Goal: Check status: Check status

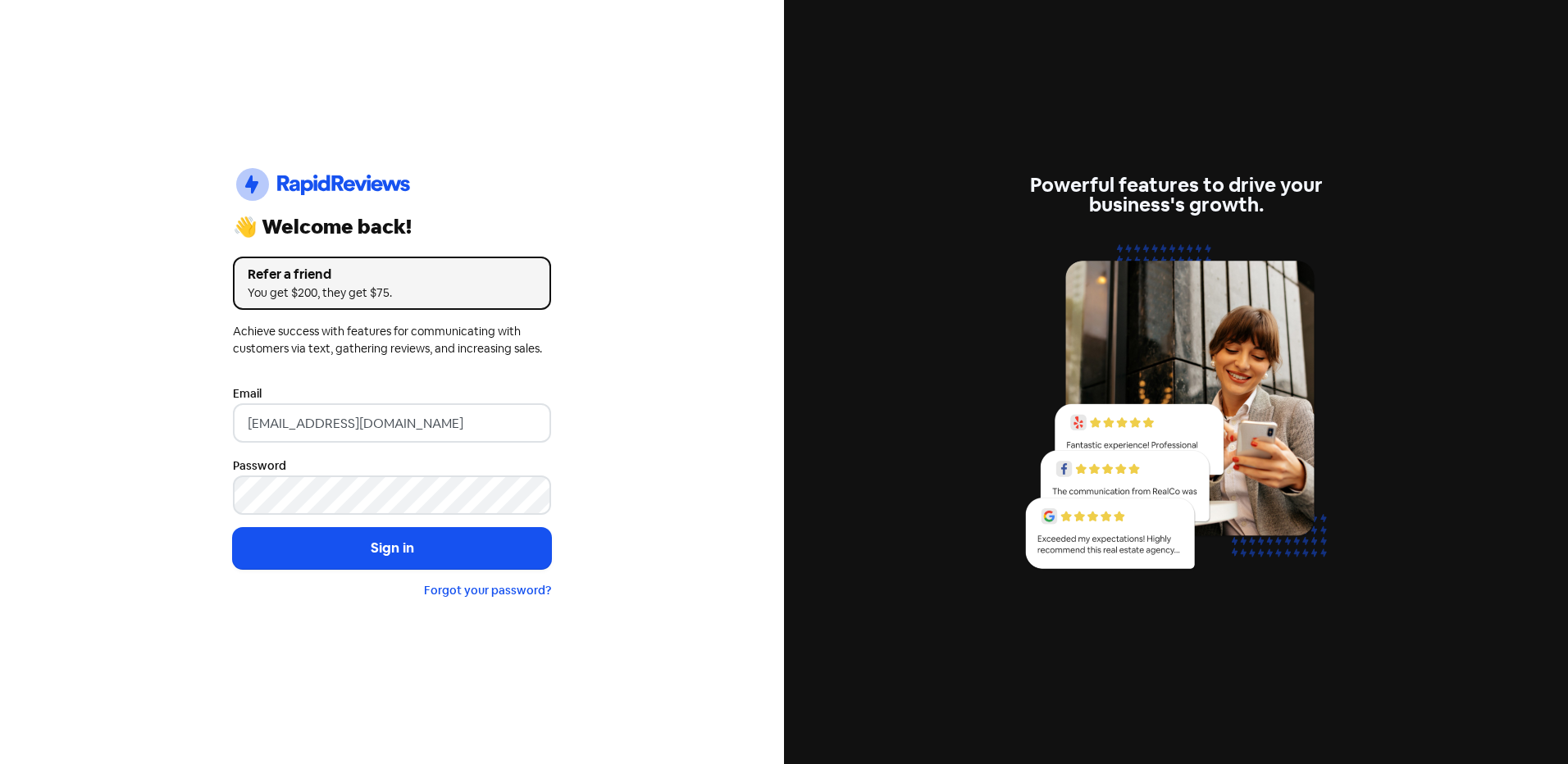
click at [417, 538] on button "Sign in" at bounding box center [391, 549] width 318 height 41
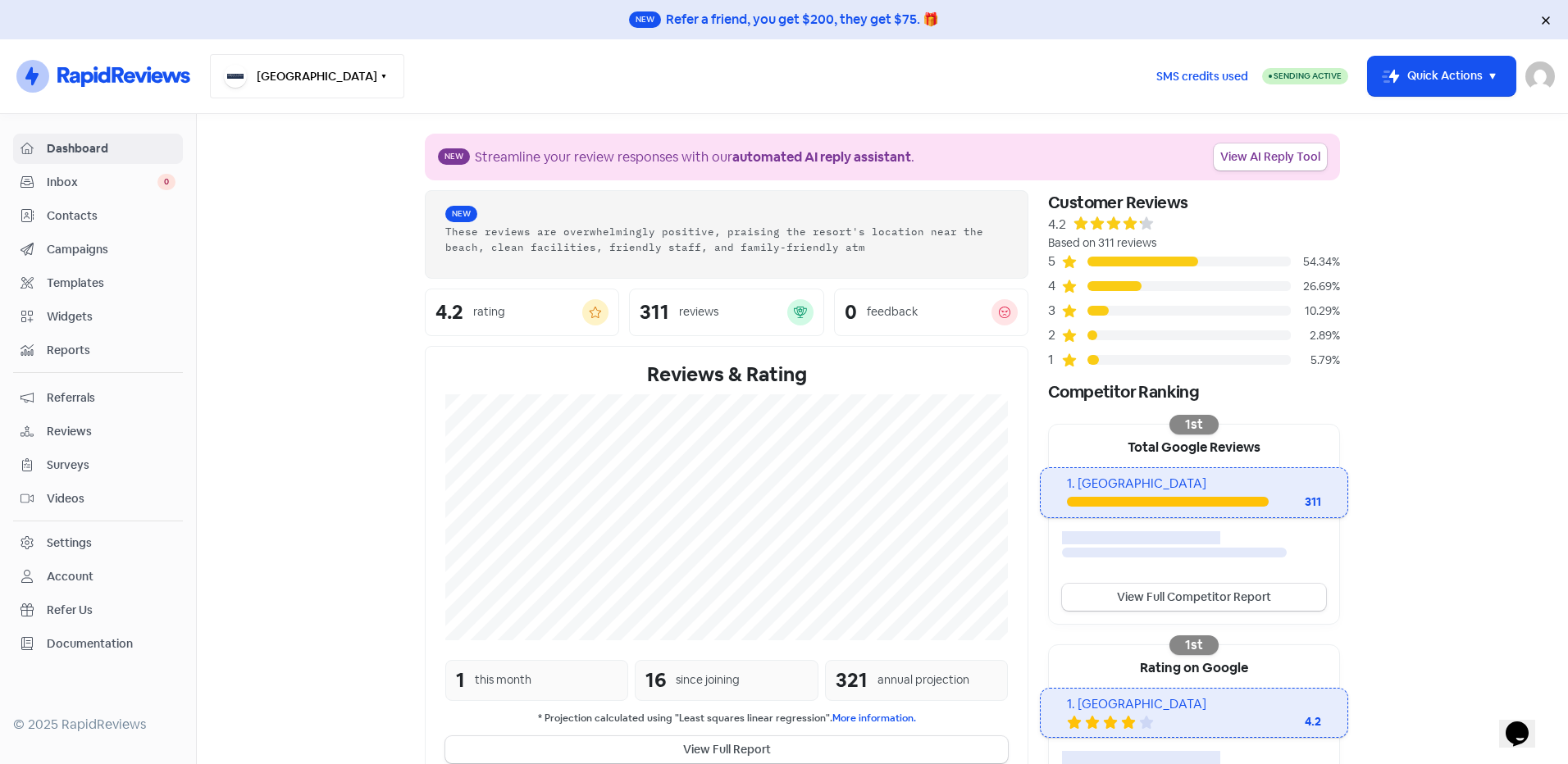
click at [316, 98] on nav "Icon For Thunder-circle [GEOGRAPHIC_DATA] Switch Business All businesses [GEOGR…" at bounding box center [784, 76] width 1568 height 74
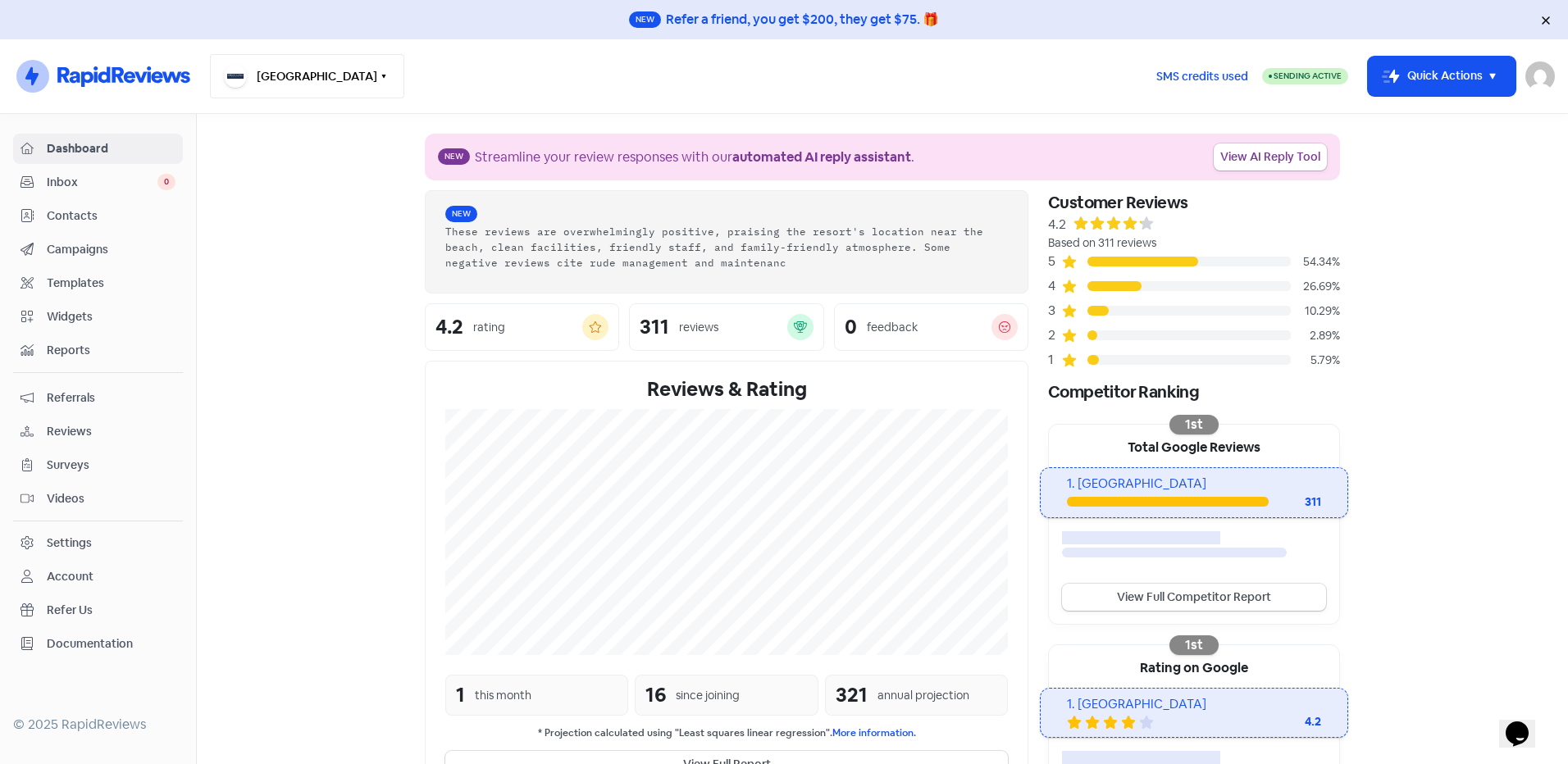
click at [317, 83] on button "[GEOGRAPHIC_DATA]" at bounding box center [307, 75] width 195 height 44
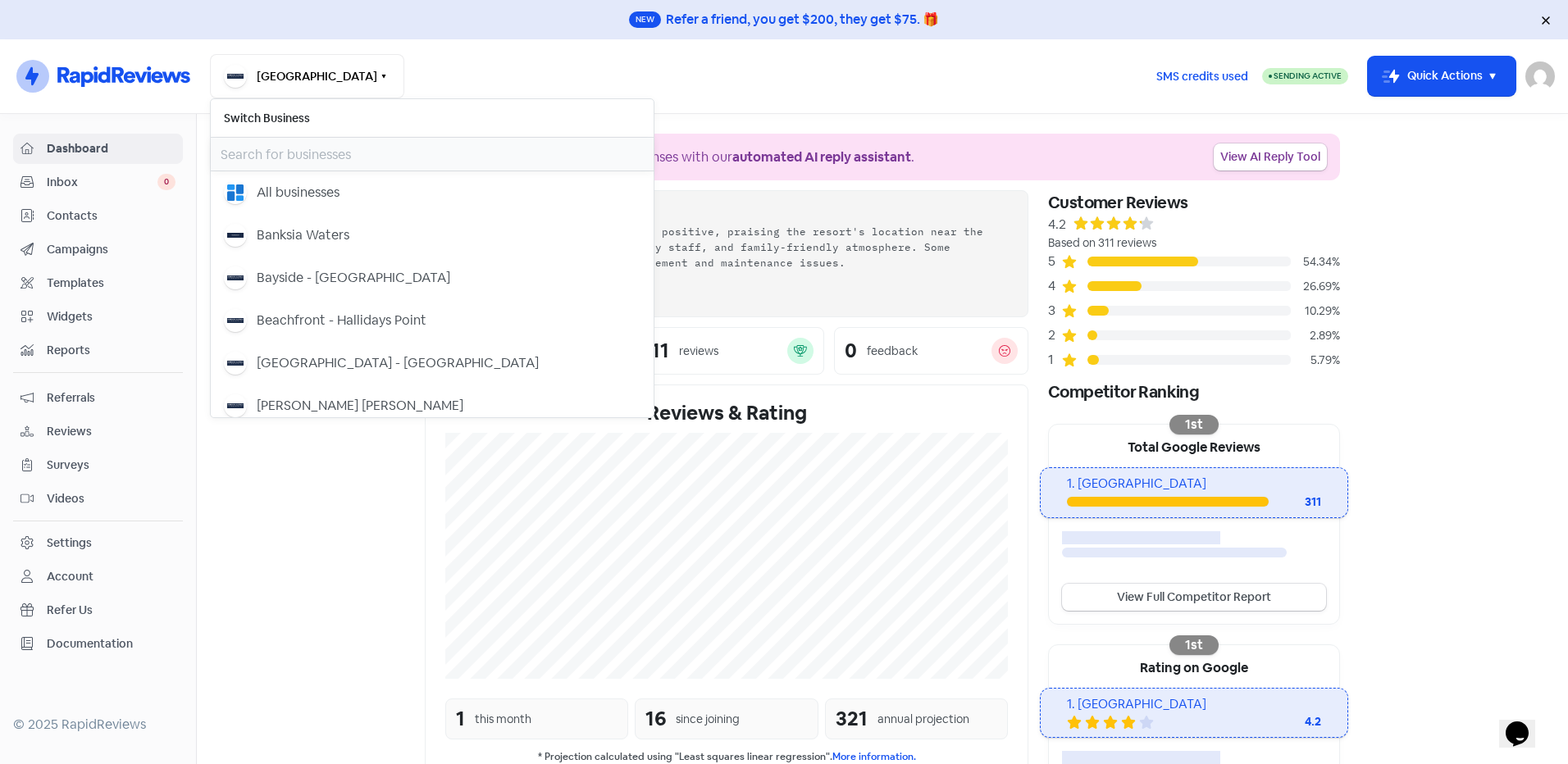
click at [305, 149] on input "text" at bounding box center [431, 155] width 443 height 33
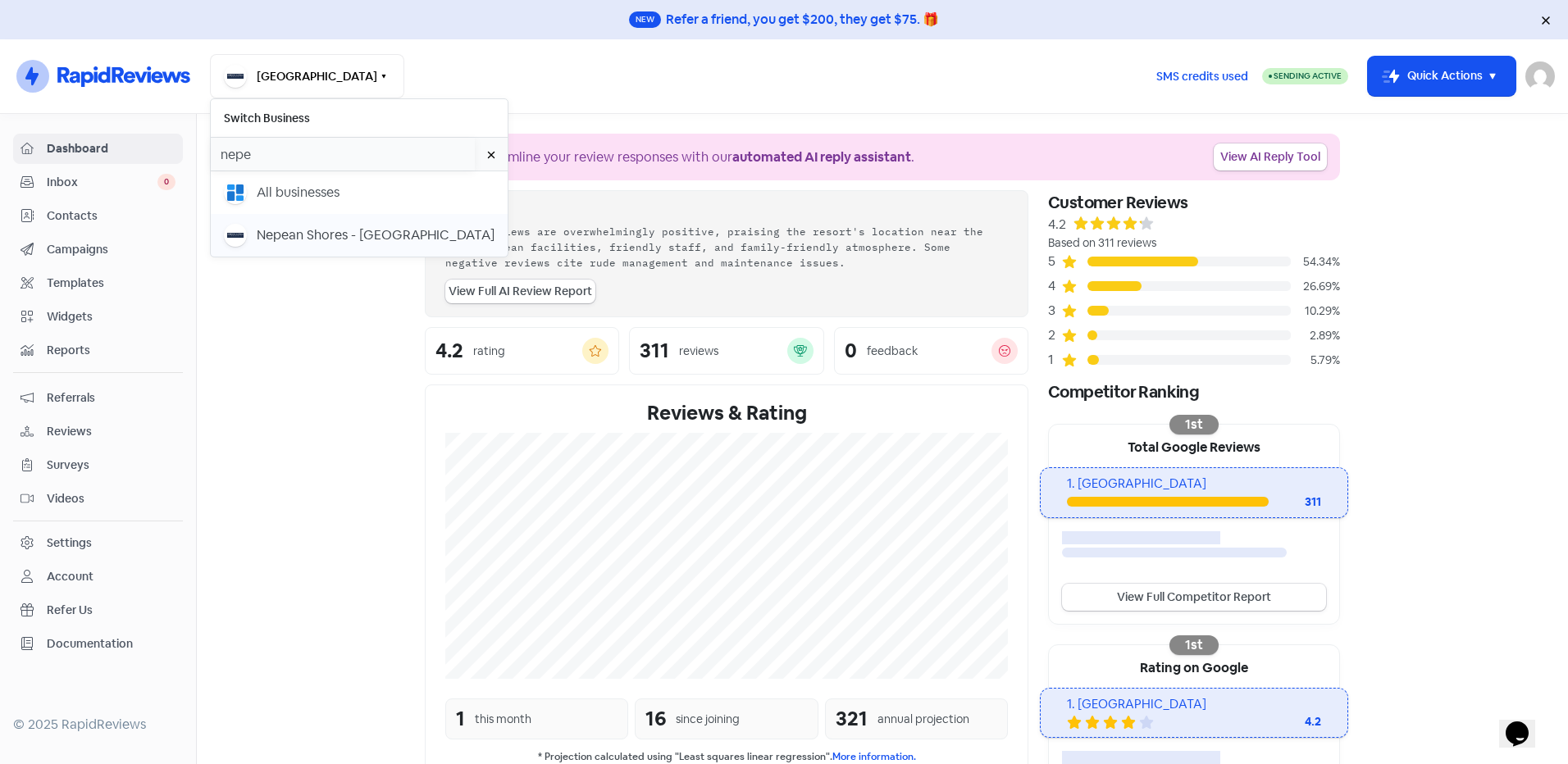
type input "nepe"
click at [296, 242] on div "Nepean Shores - [GEOGRAPHIC_DATA]" at bounding box center [375, 236] width 238 height 20
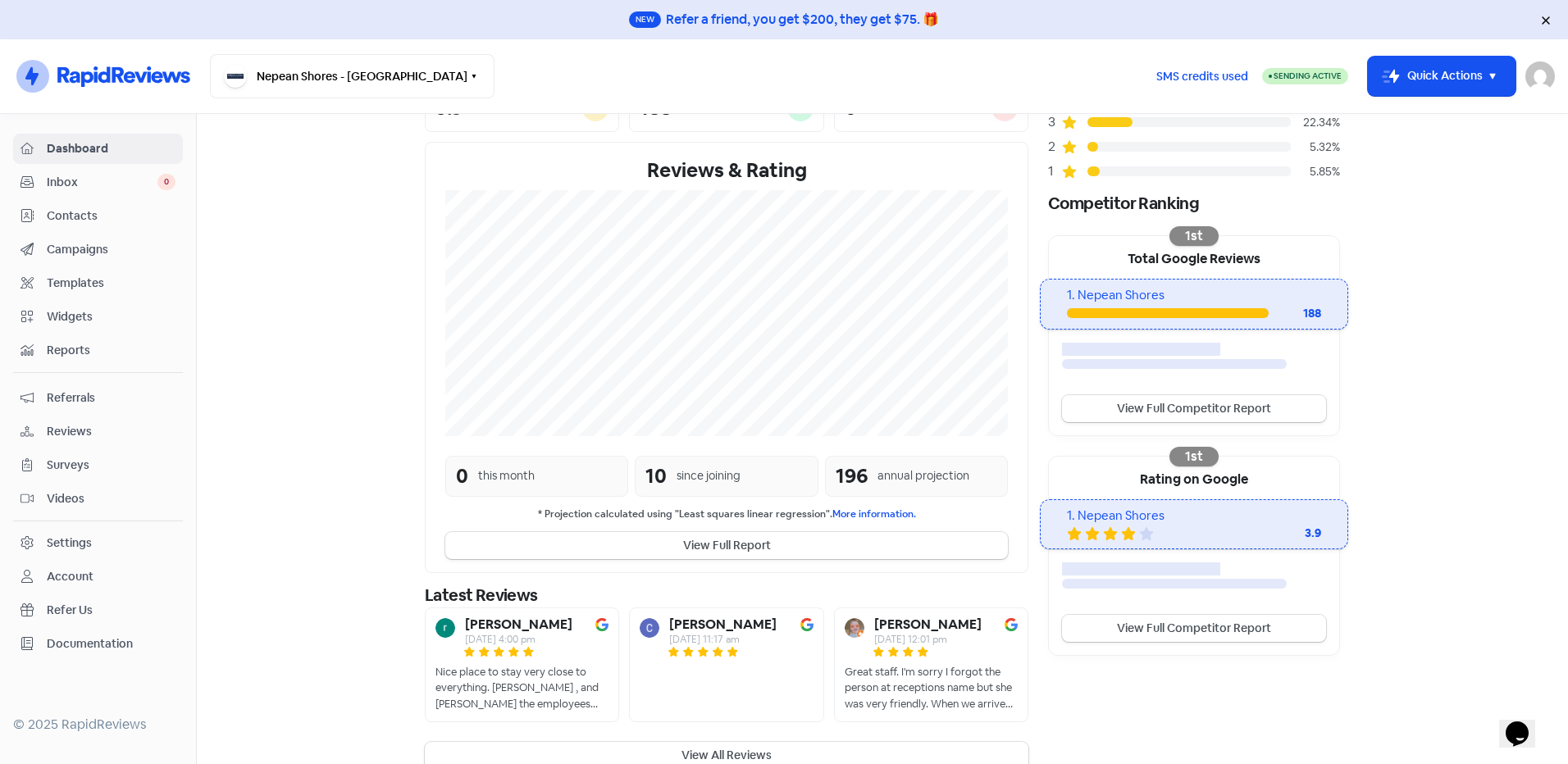
scroll to position [213, 0]
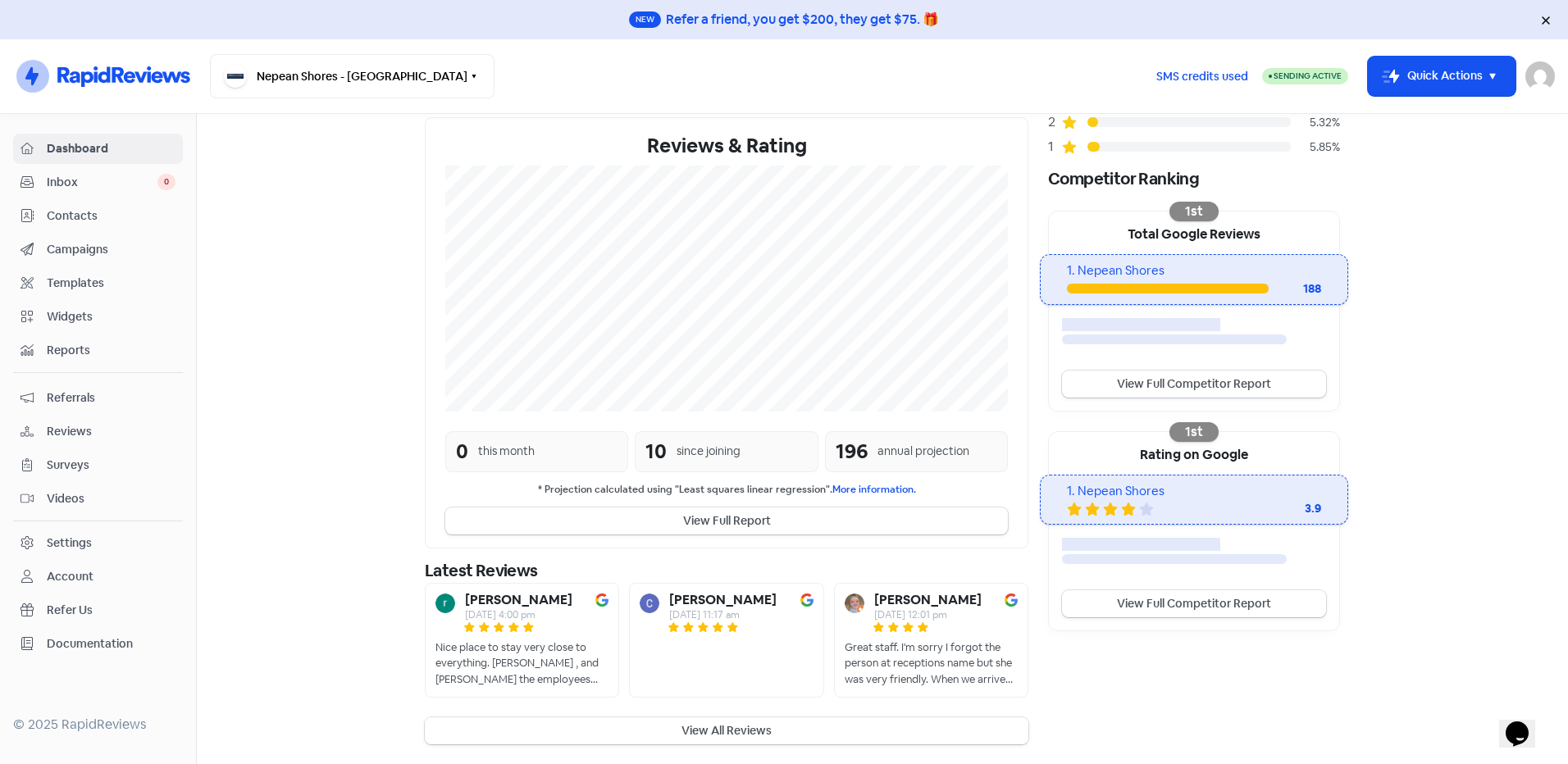
click at [701, 731] on button "View All Reviews" at bounding box center [726, 732] width 604 height 27
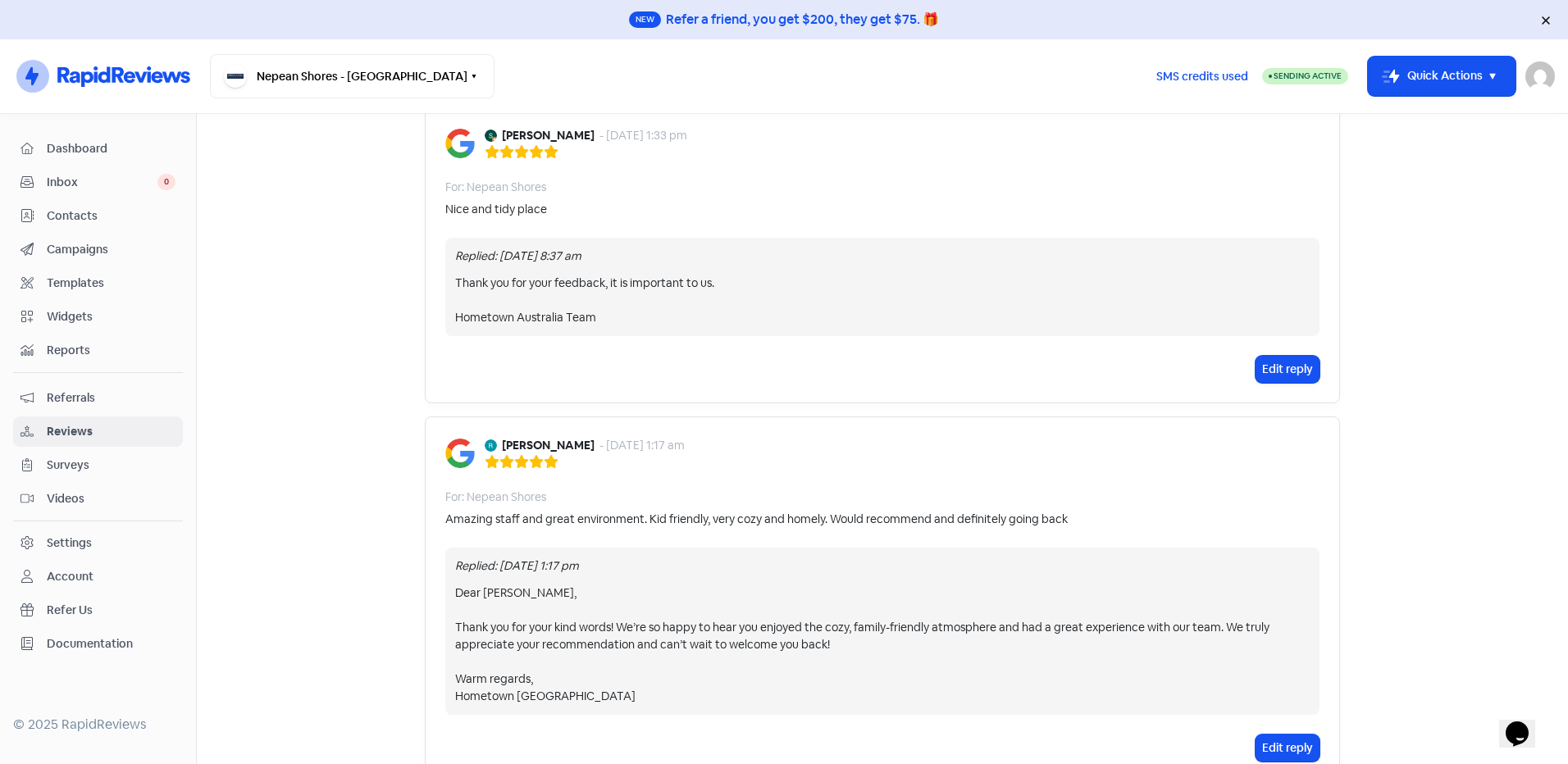
scroll to position [1231, 0]
